Goal: Information Seeking & Learning: Learn about a topic

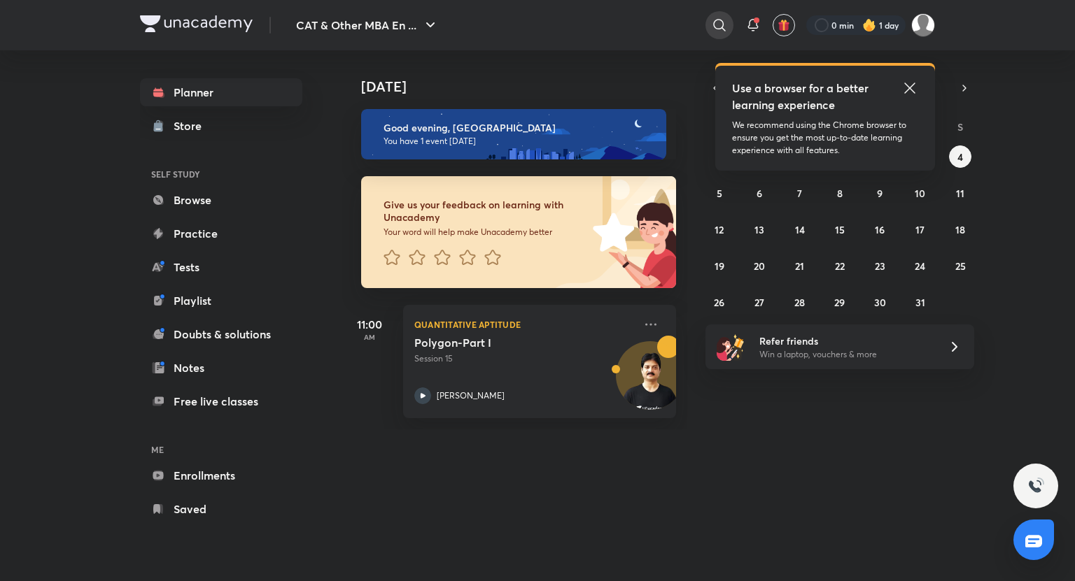
click at [719, 26] on icon at bounding box center [719, 25] width 17 height 17
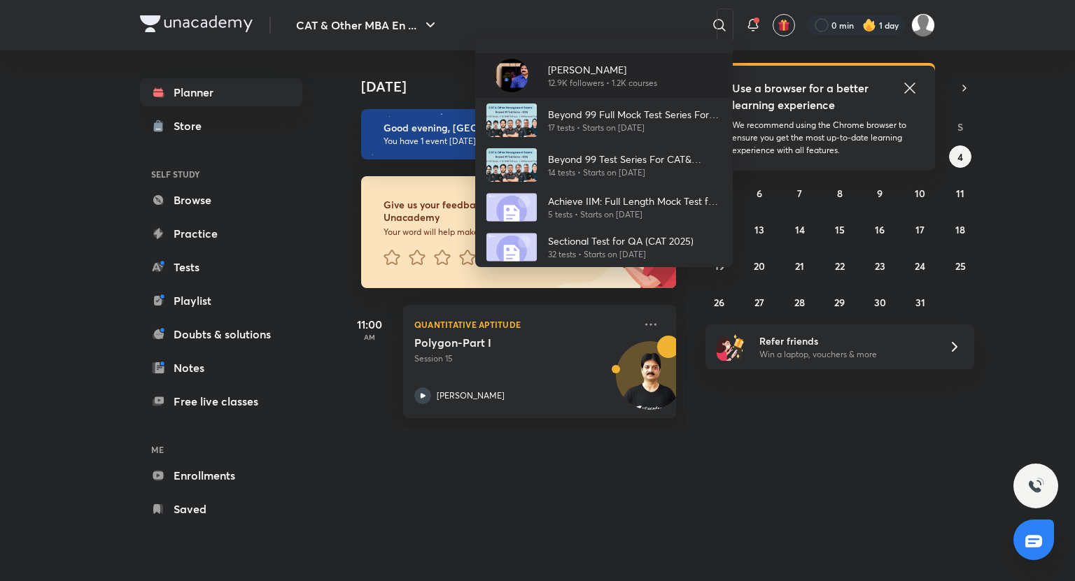
click at [596, 78] on p "12.9K followers • 1.2K courses" at bounding box center [602, 83] width 109 height 13
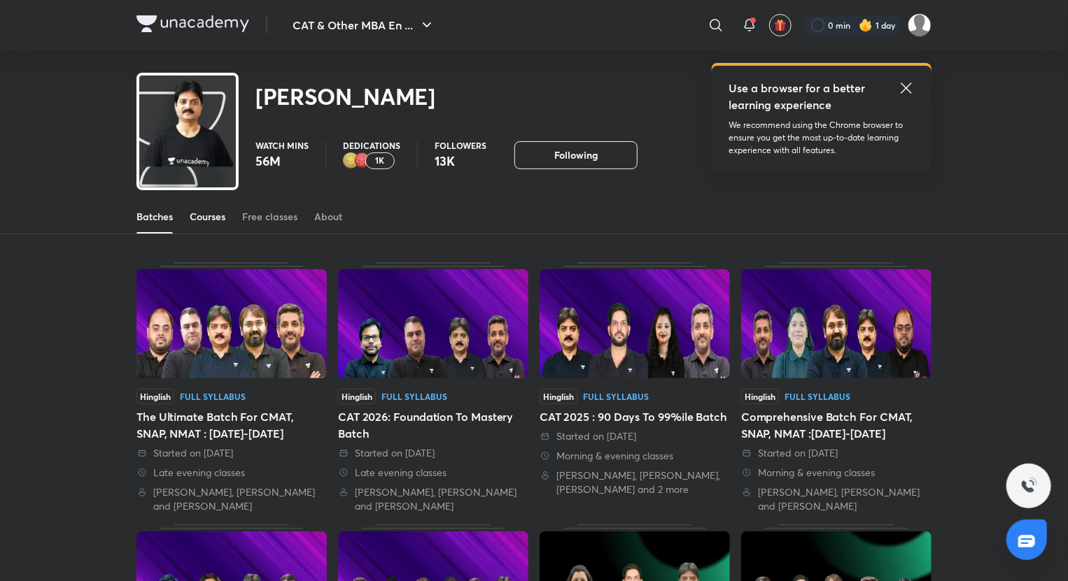
click at [206, 210] on div "Courses" at bounding box center [208, 217] width 36 height 14
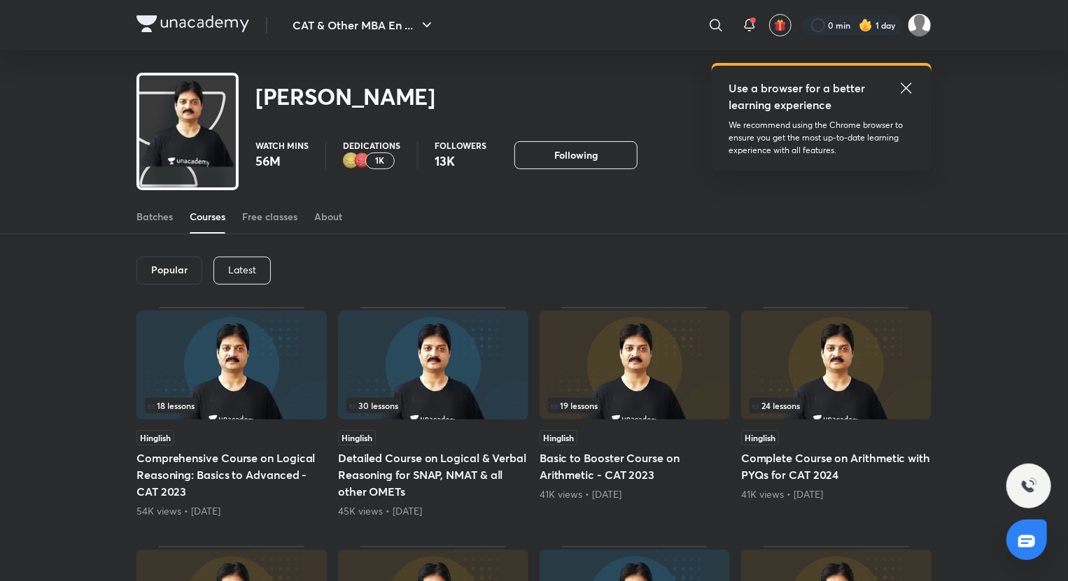
click at [235, 266] on p "Latest" at bounding box center [242, 270] width 28 height 11
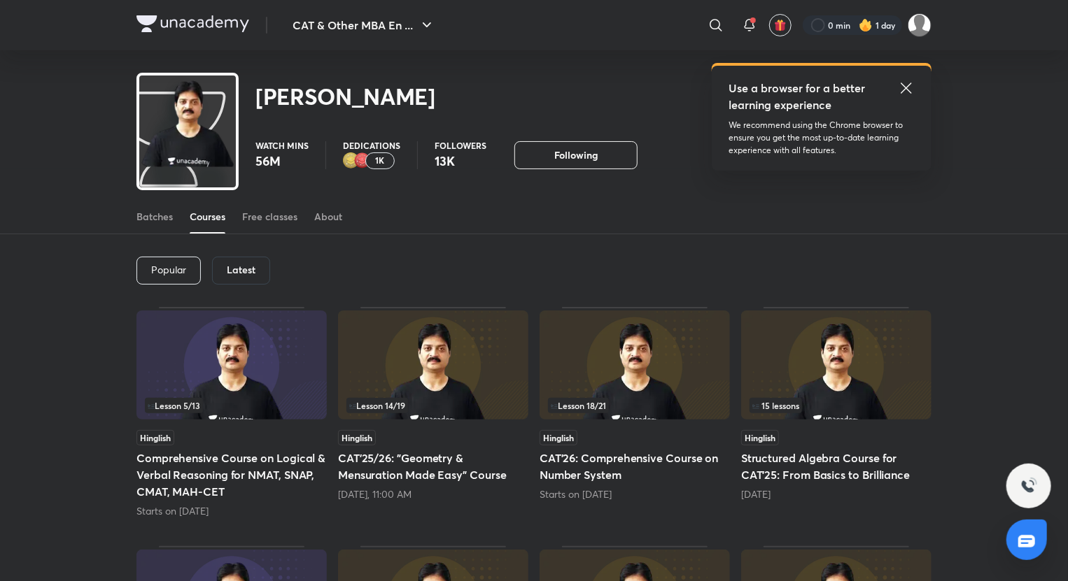
click at [640, 486] on div "Hinglish CAT'26: Comprehensive Course on Number System Starts on [DATE]" at bounding box center [635, 465] width 190 height 71
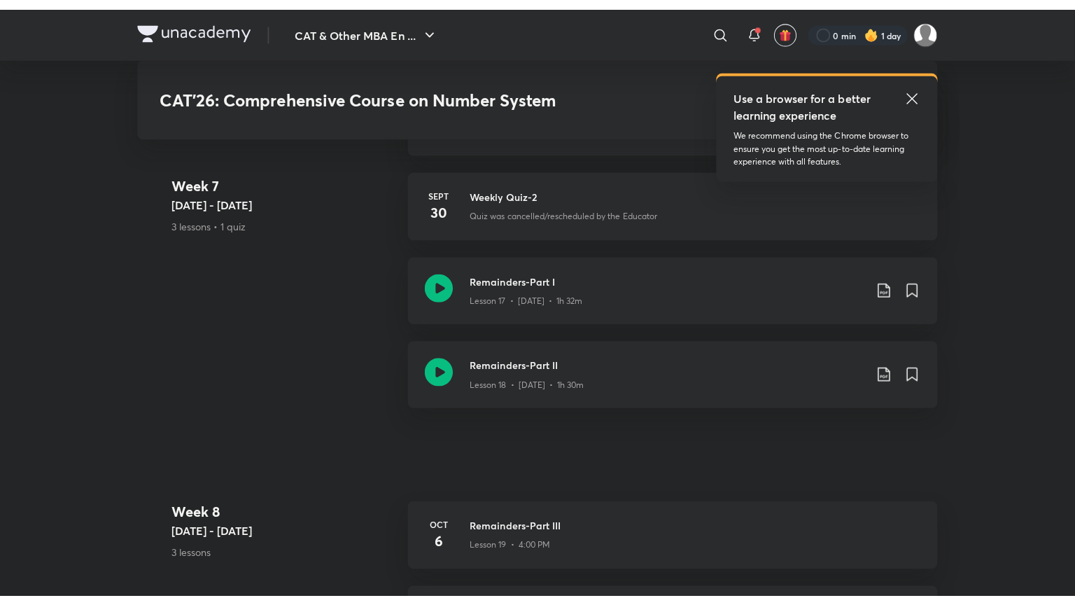
scroll to position [2586, 0]
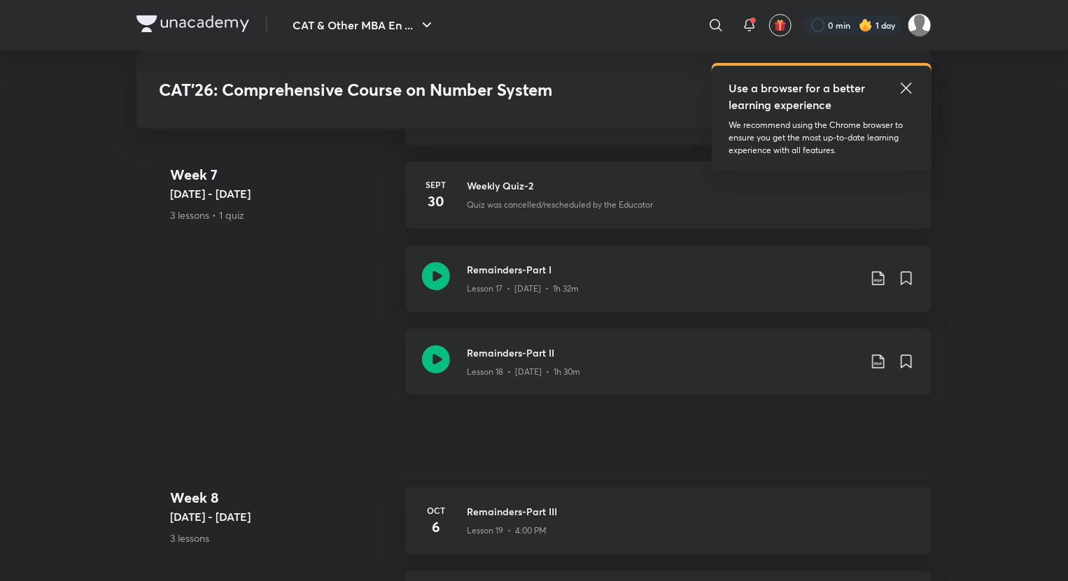
click at [425, 362] on icon at bounding box center [436, 360] width 28 height 28
